Goal: Register for event/course

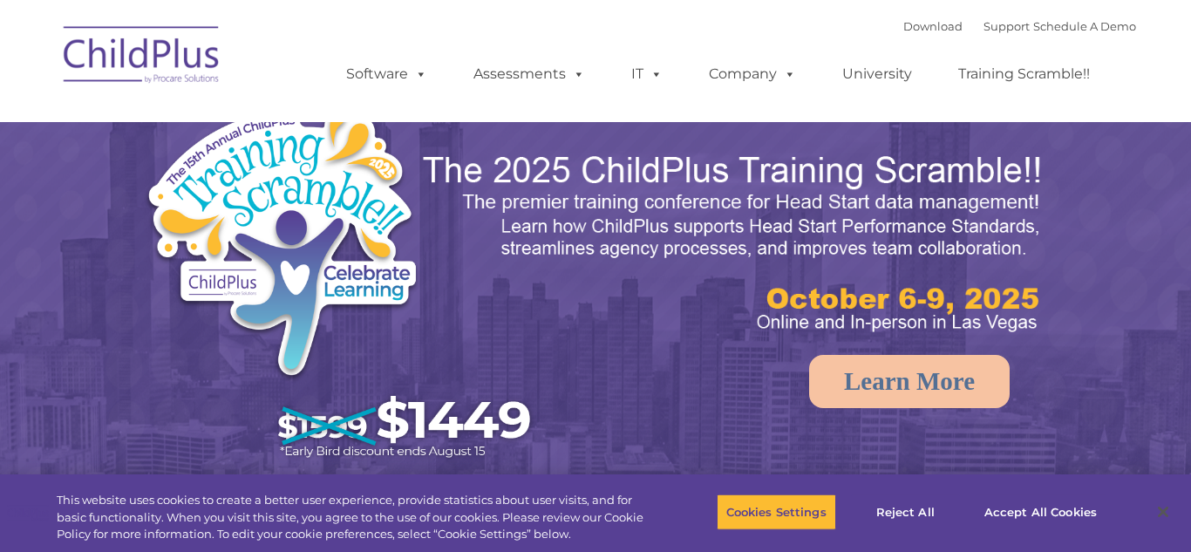
select select "MEDIUM"
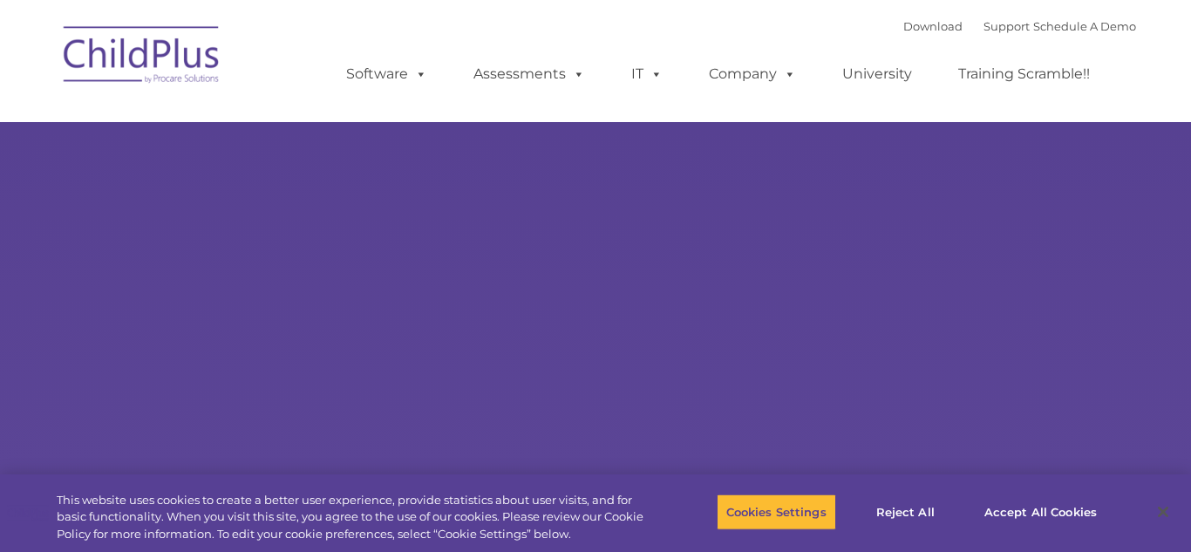
type input ""
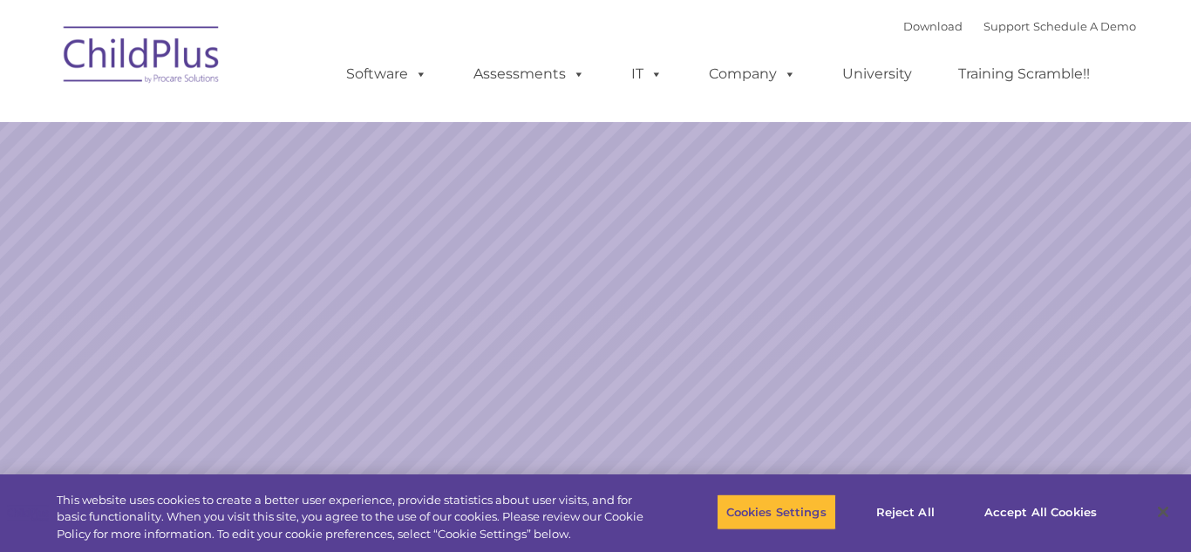
select select "MEDIUM"
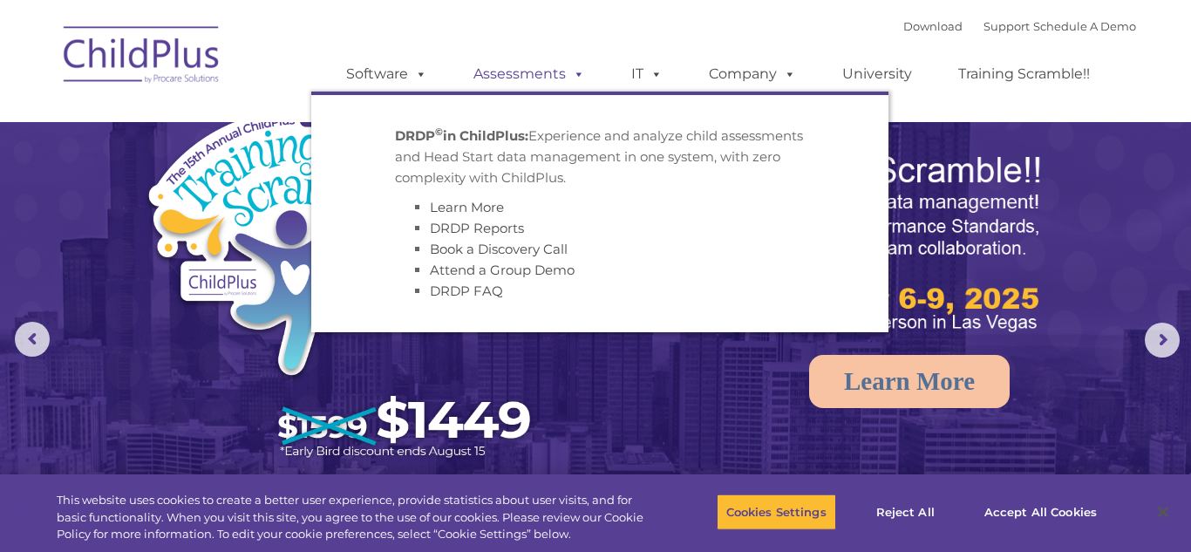
click at [577, 77] on span at bounding box center [575, 73] width 19 height 17
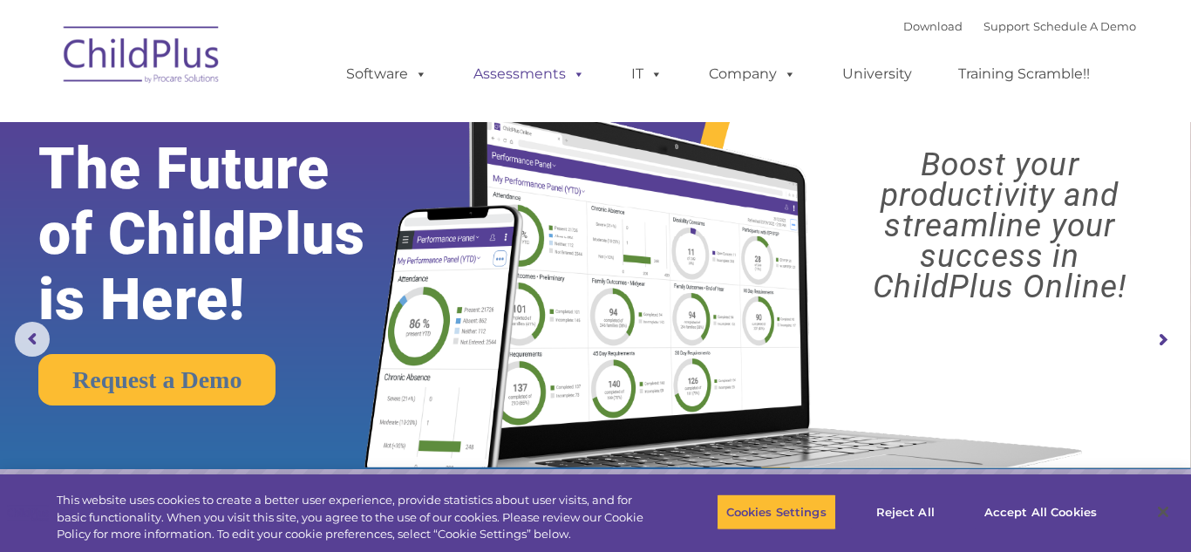
click at [533, 76] on link "Assessments" at bounding box center [529, 74] width 147 height 35
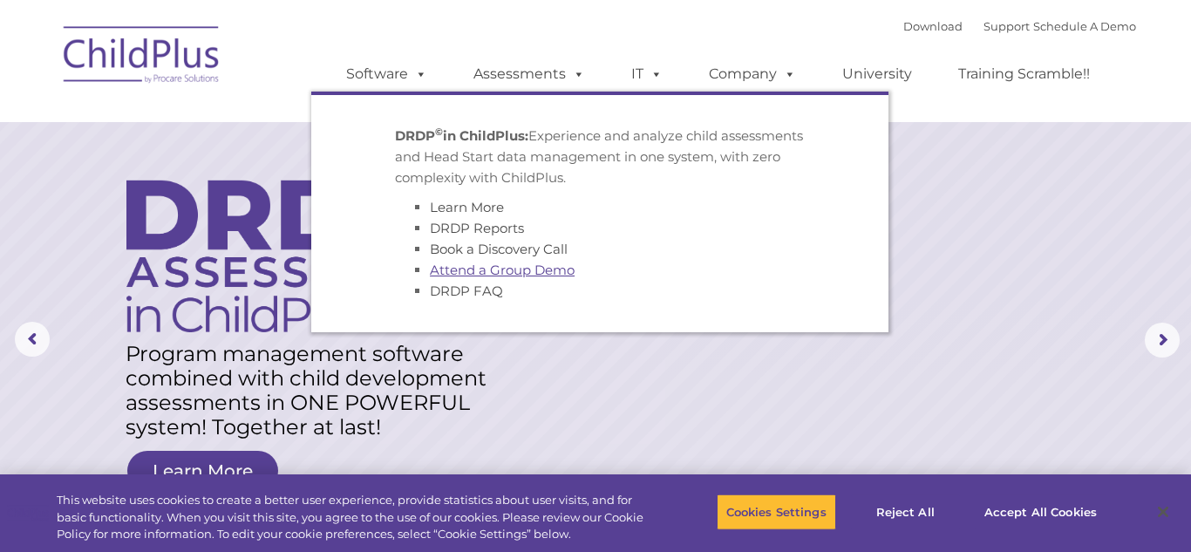
click at [519, 273] on link "Attend a Group Demo" at bounding box center [502, 270] width 145 height 17
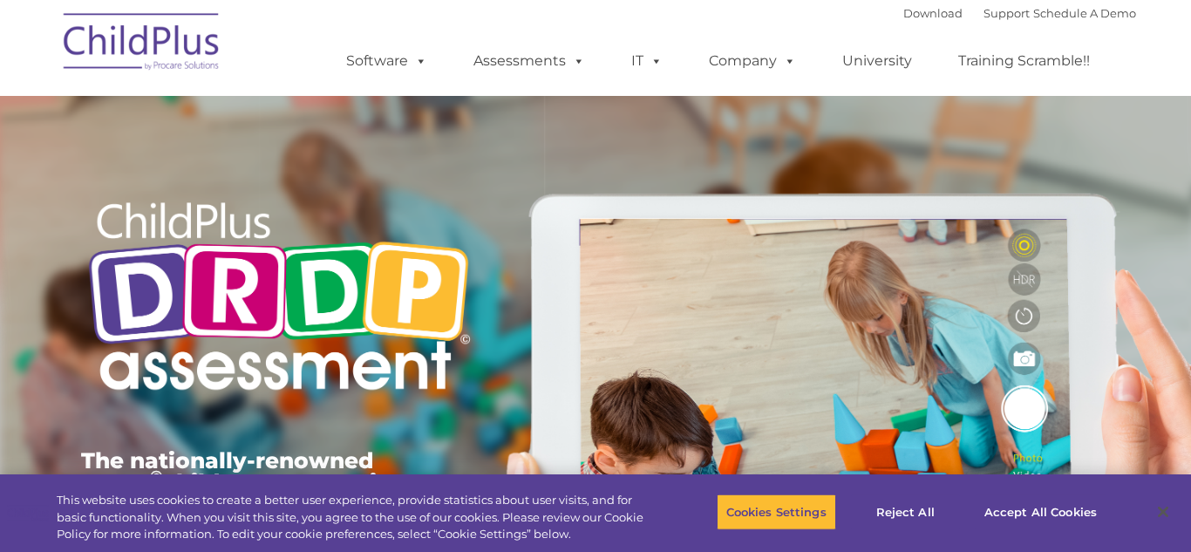
type input ""
